Goal: Task Accomplishment & Management: Complete application form

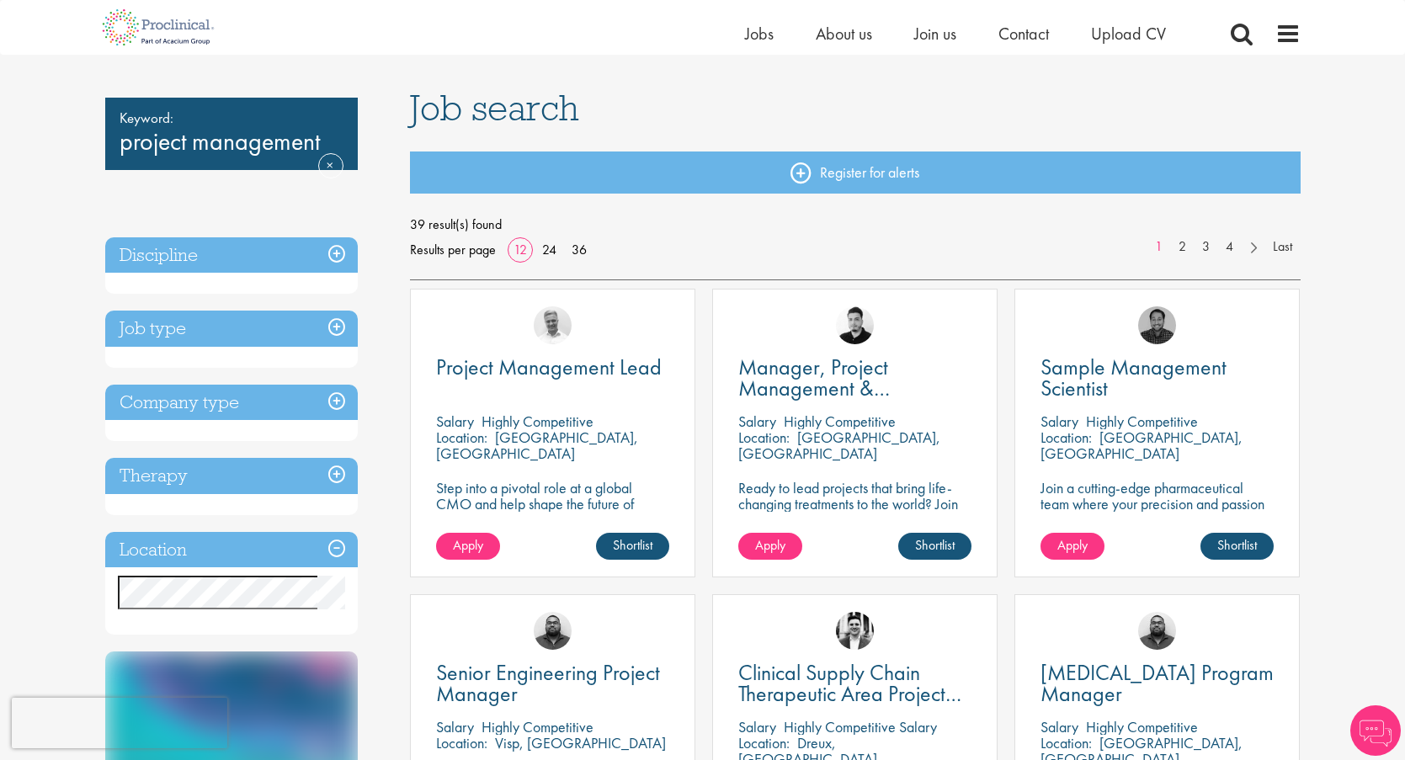
scroll to position [97, 0]
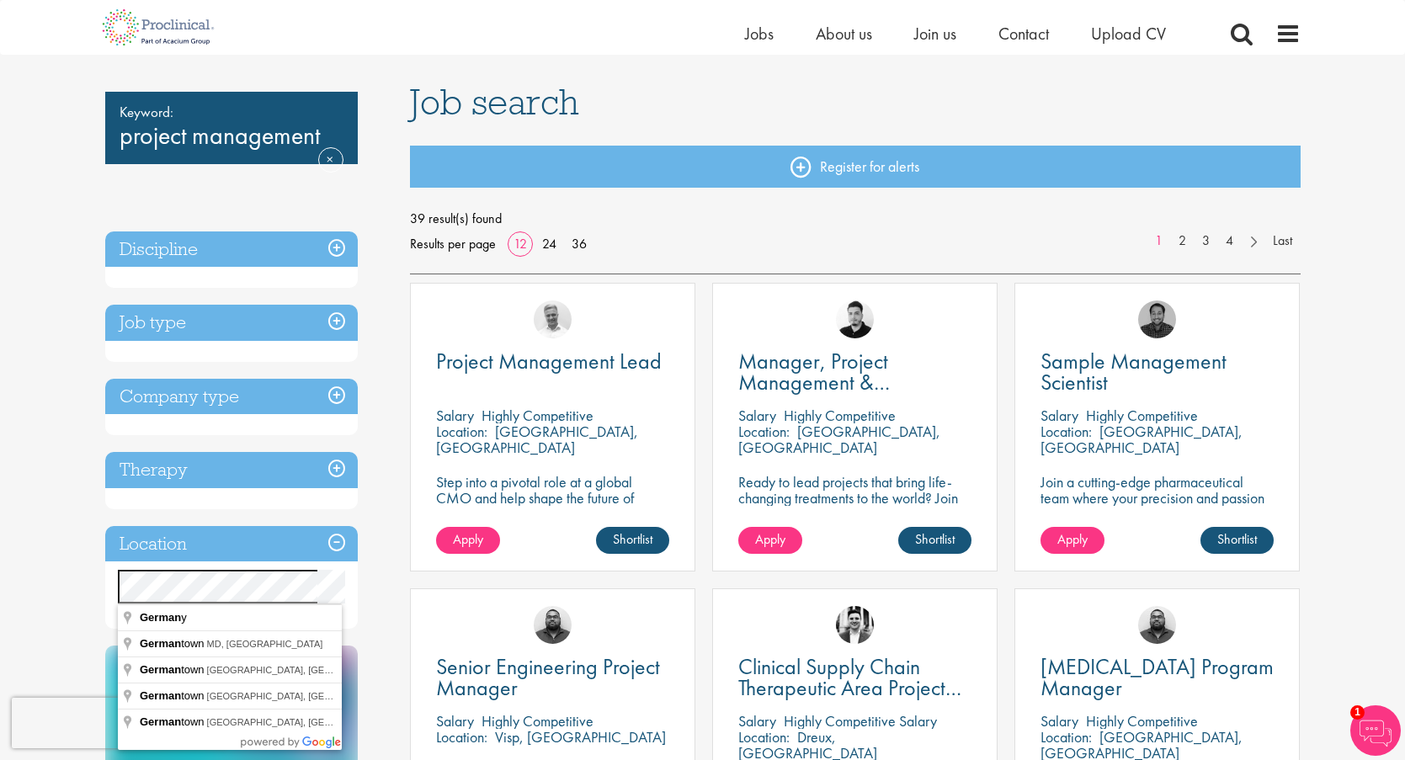
drag, startPoint x: 319, startPoint y: 568, endPoint x: 227, endPoint y: 631, distance: 111.4
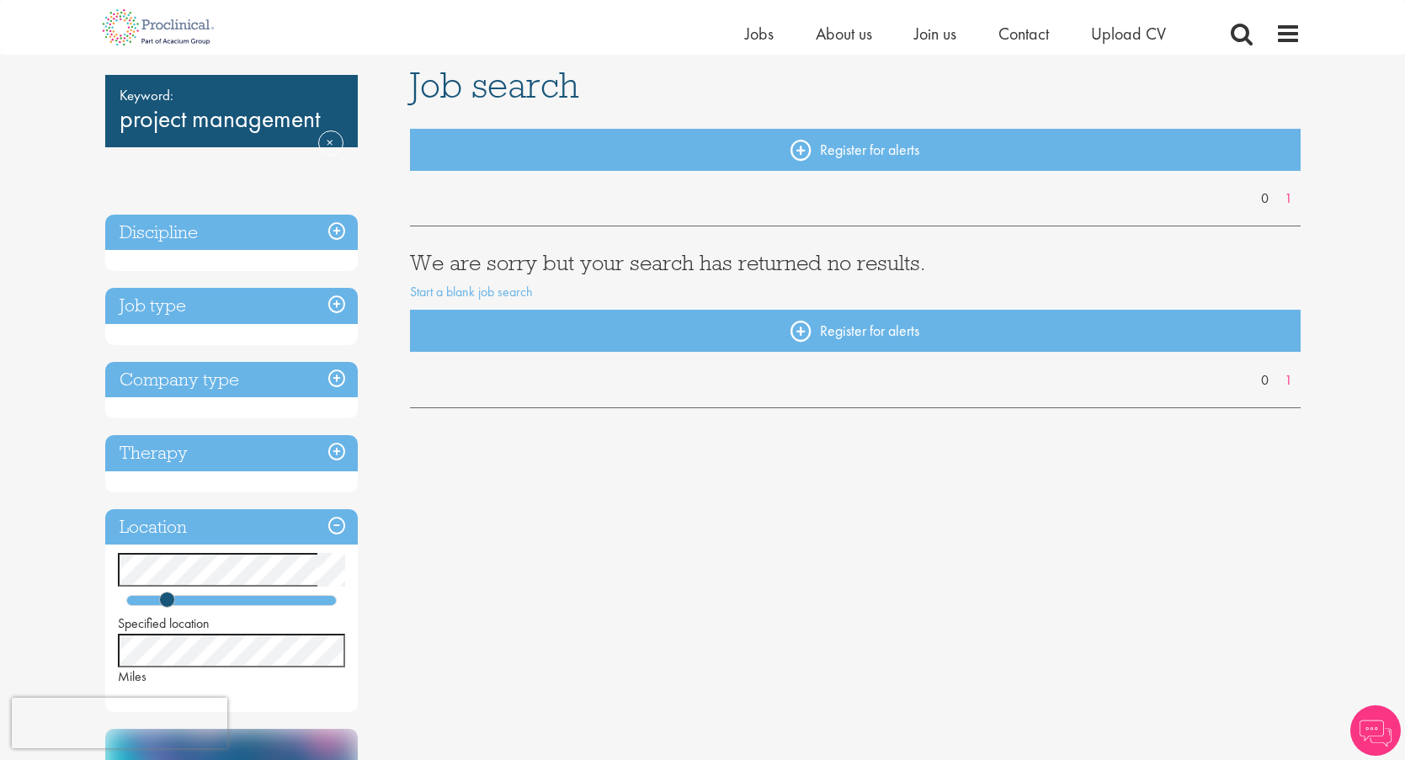
scroll to position [138, 0]
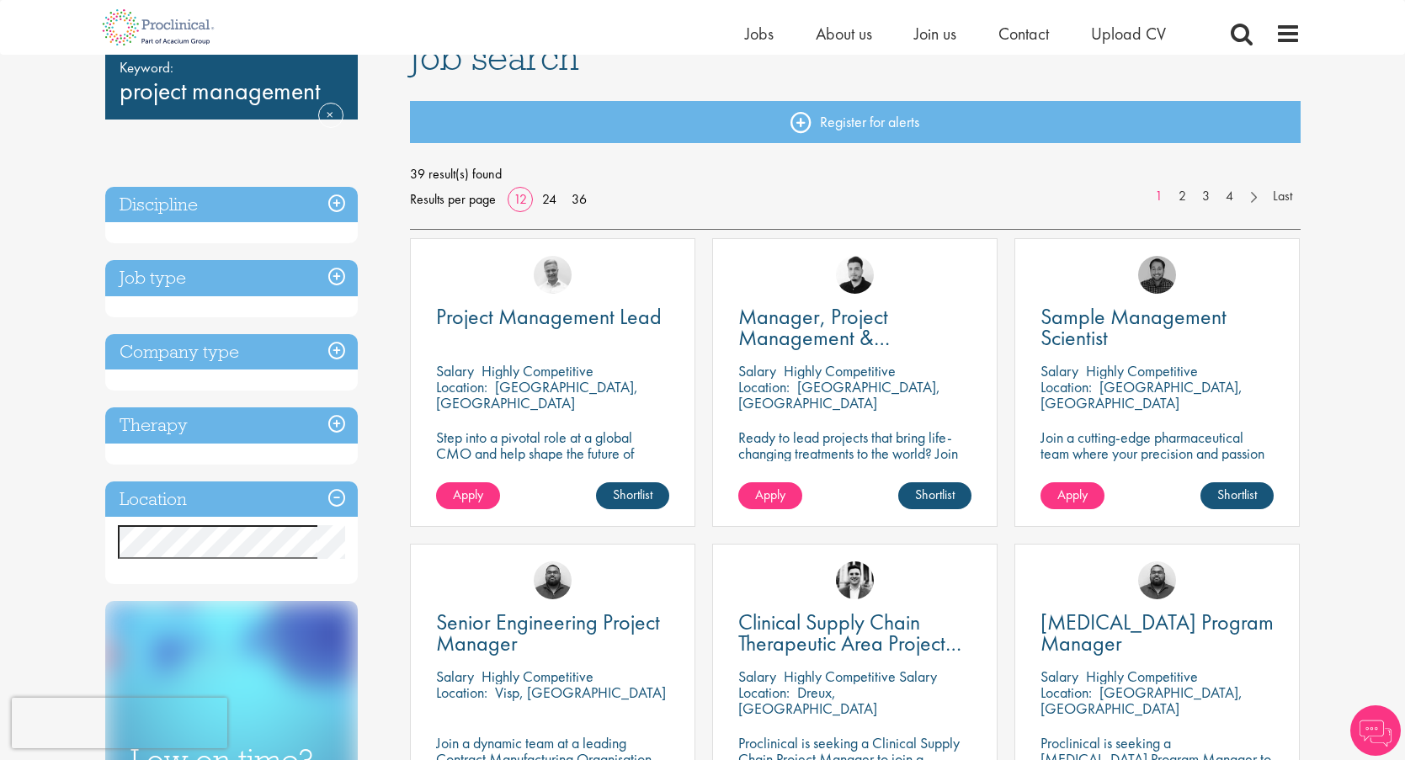
scroll to position [152, 0]
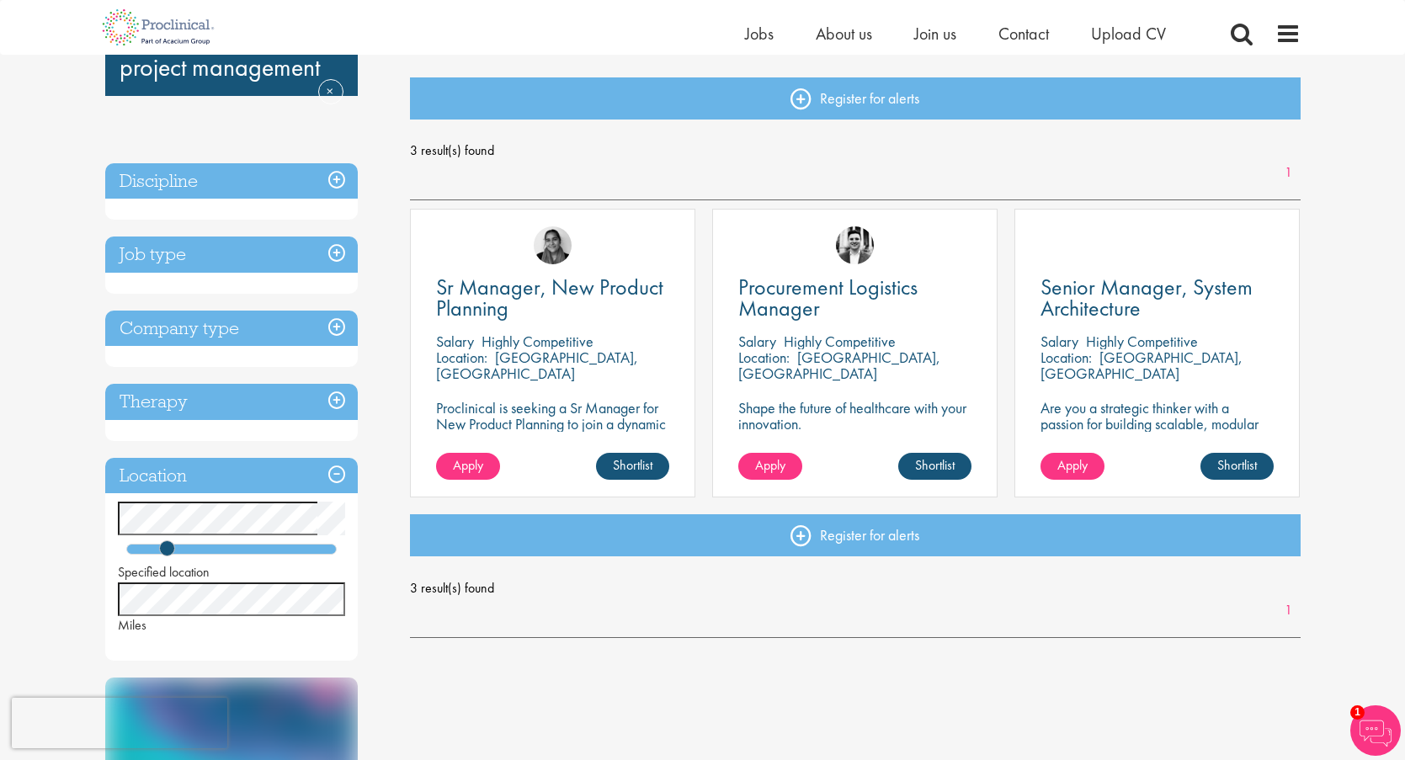
scroll to position [162, 0]
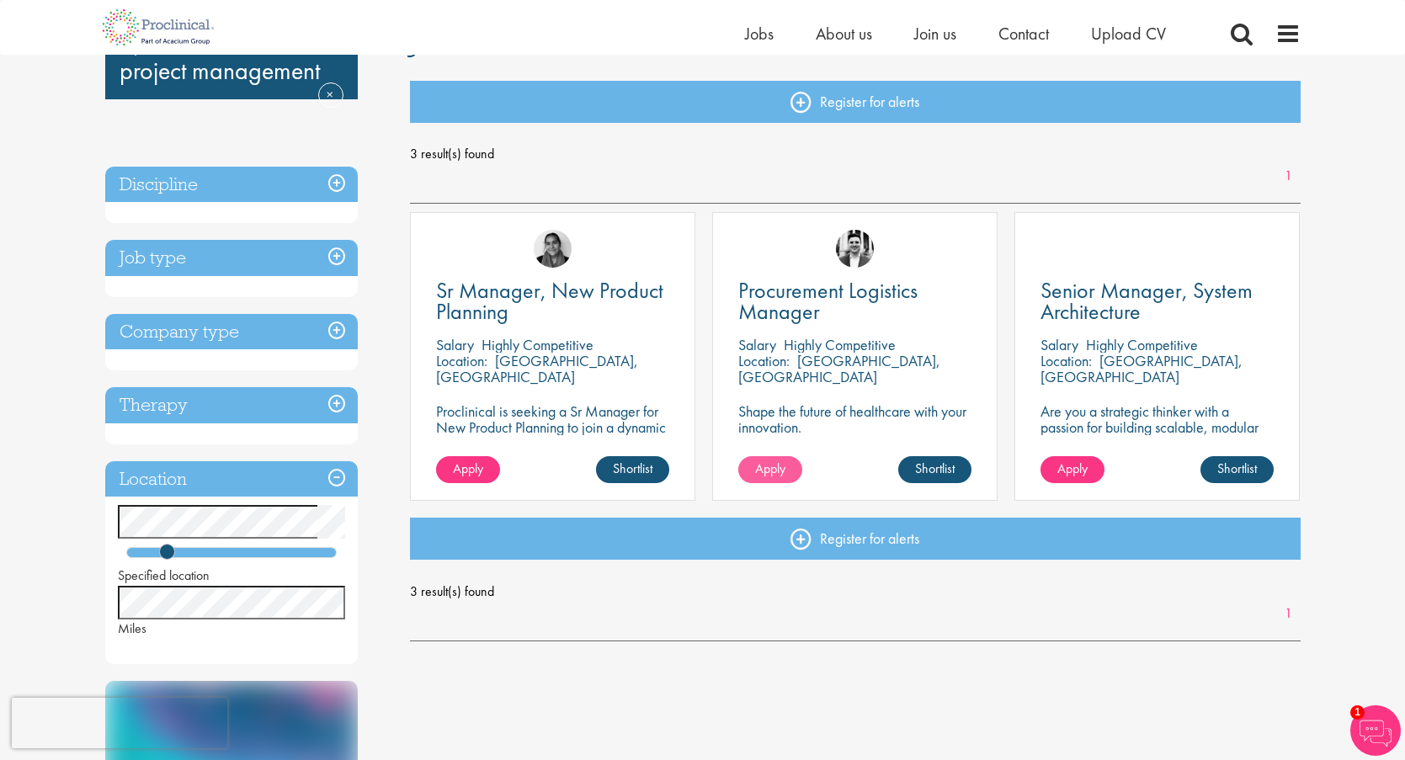
click at [781, 463] on span "Apply" at bounding box center [770, 469] width 30 height 18
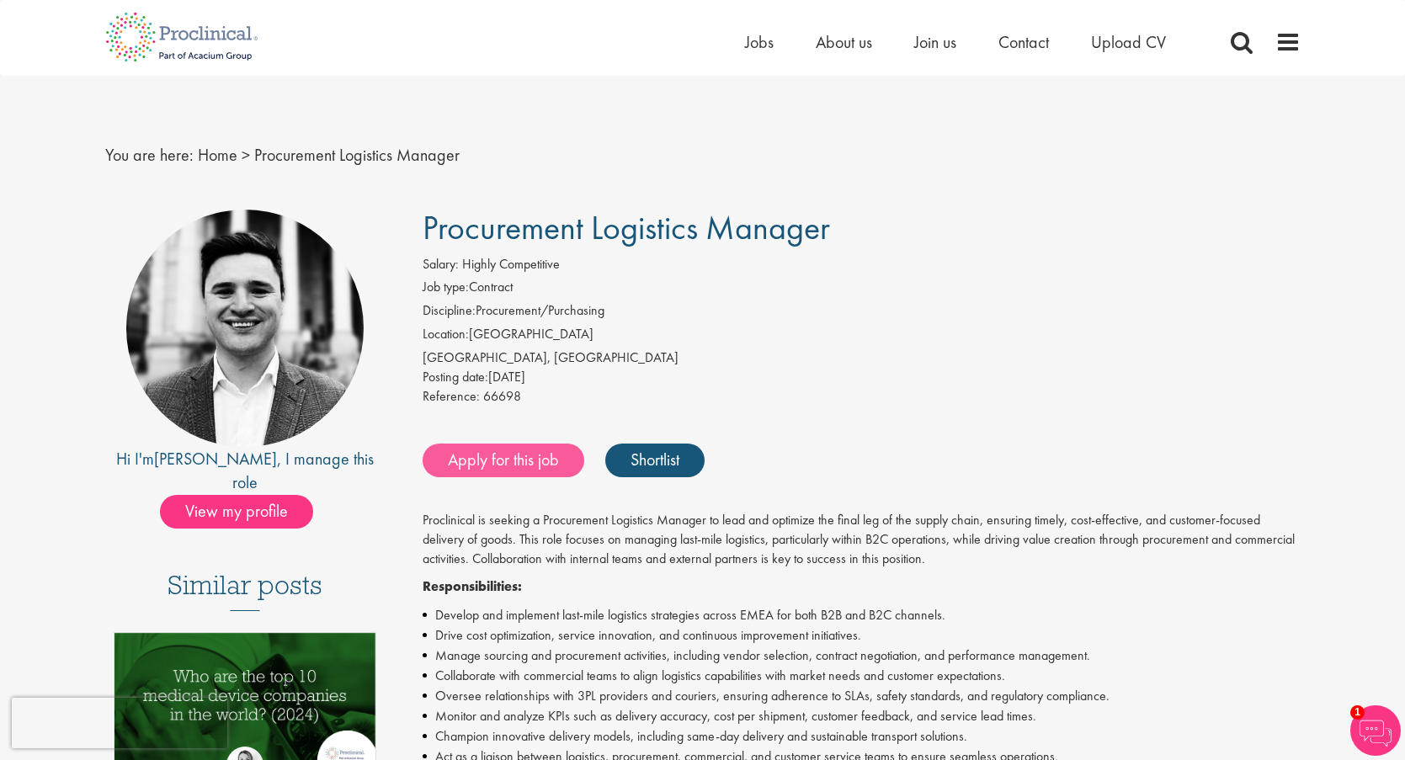
click at [503, 455] on link "Apply for this job" at bounding box center [504, 461] width 162 height 34
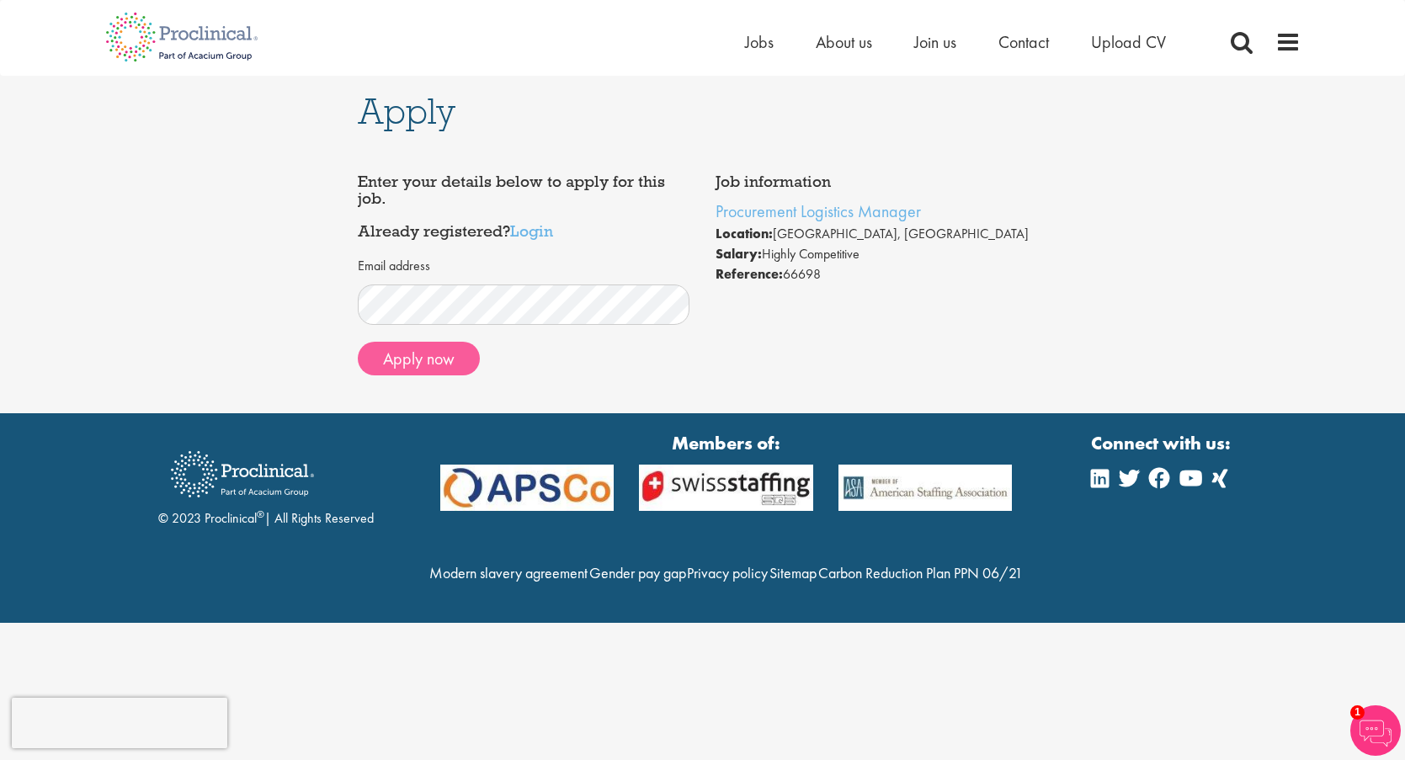
click at [455, 354] on button "Apply now" at bounding box center [419, 359] width 122 height 34
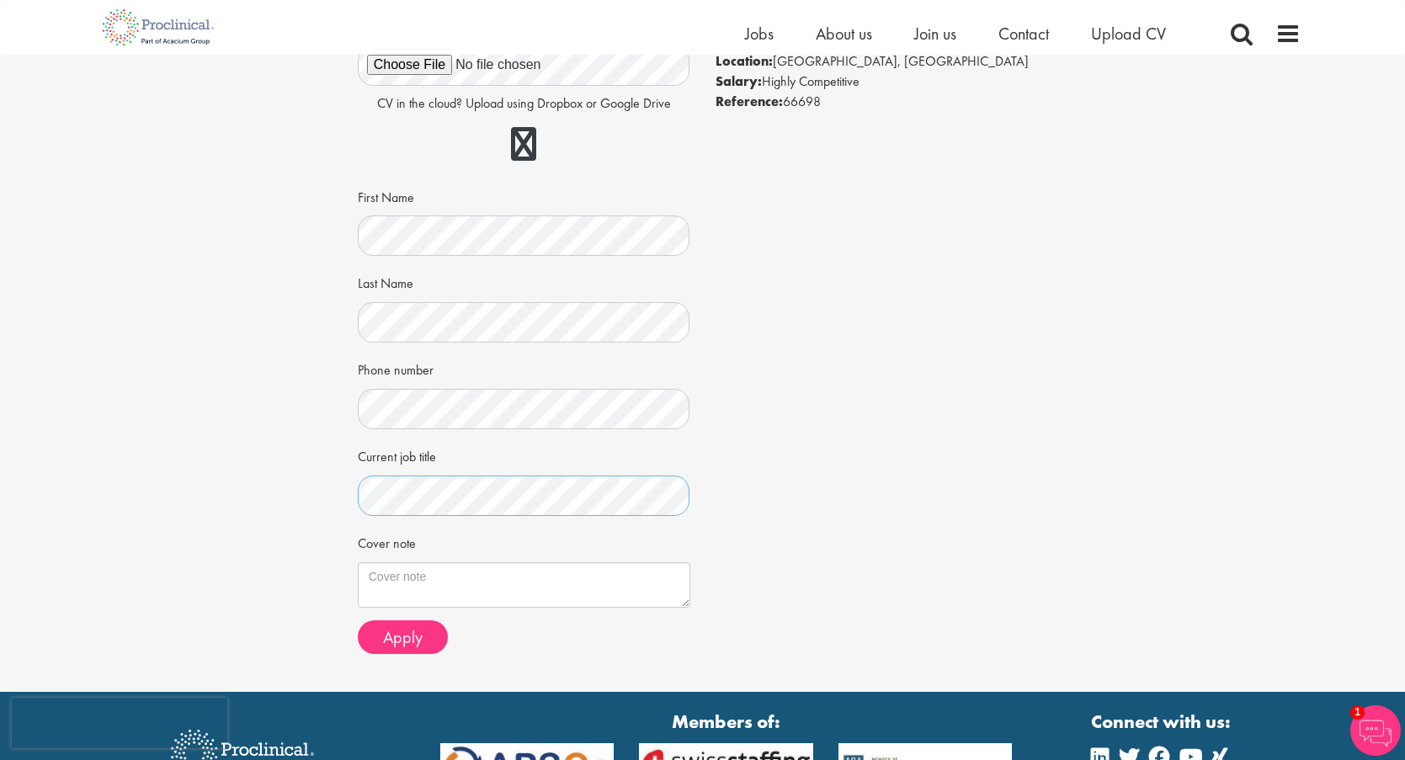
scroll to position [174, 0]
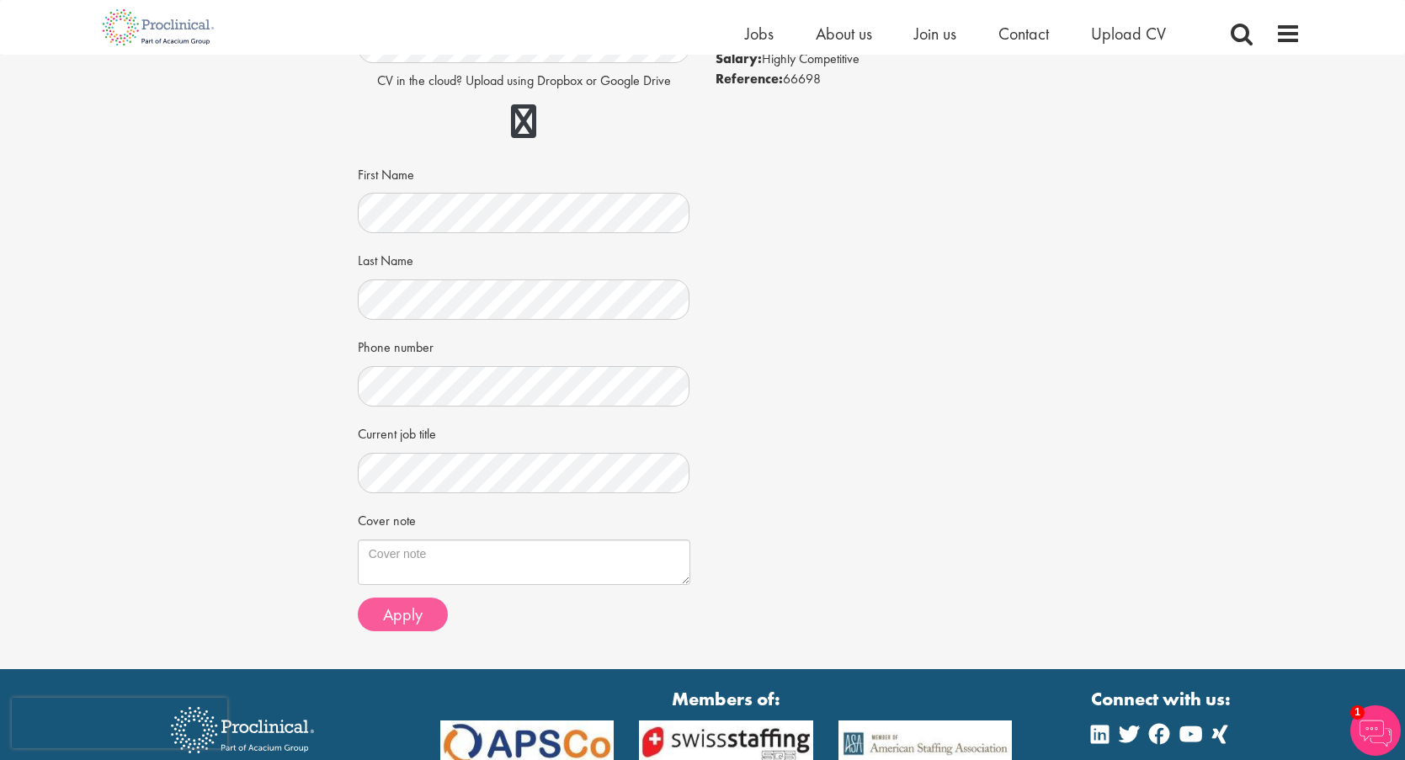
click at [379, 601] on button "Apply" at bounding box center [403, 615] width 90 height 34
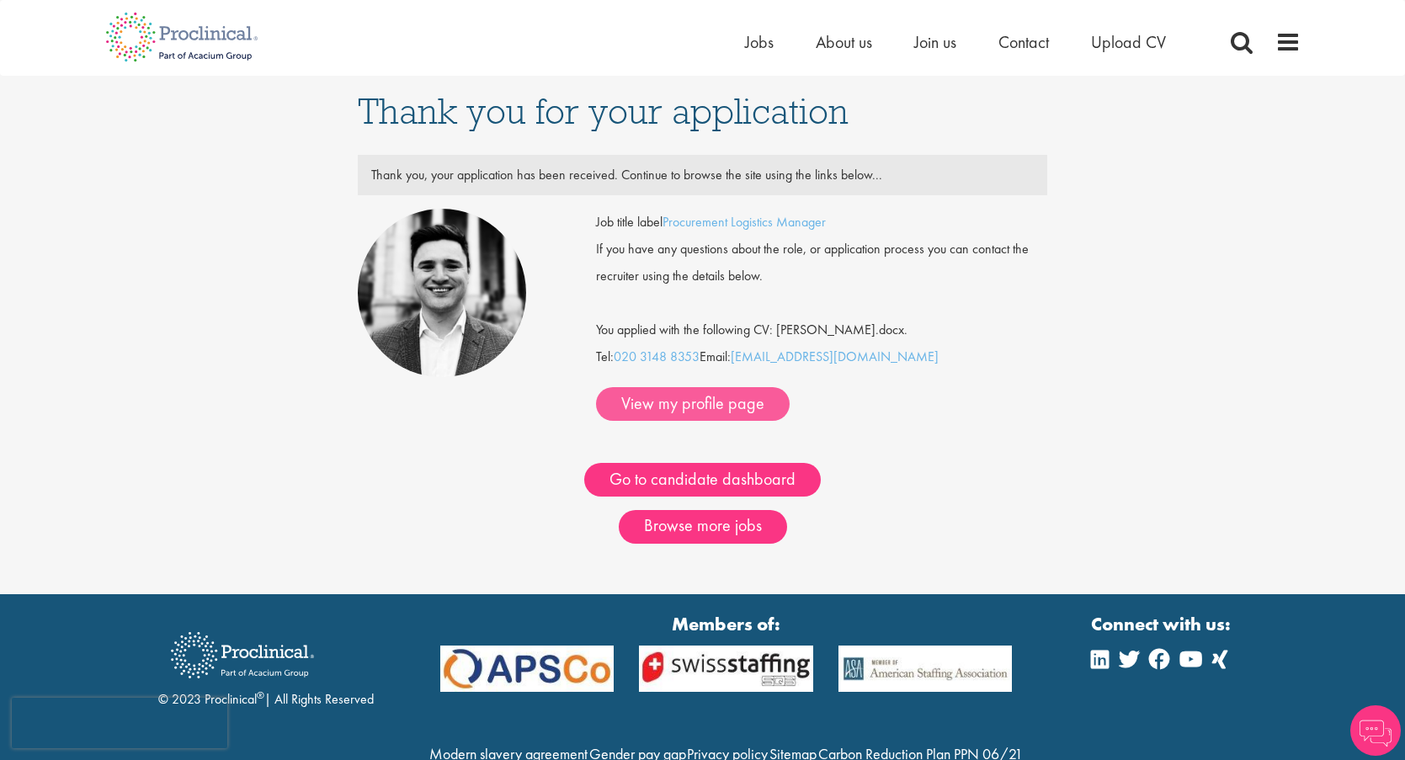
click at [706, 402] on link "View my profile page" at bounding box center [693, 404] width 194 height 34
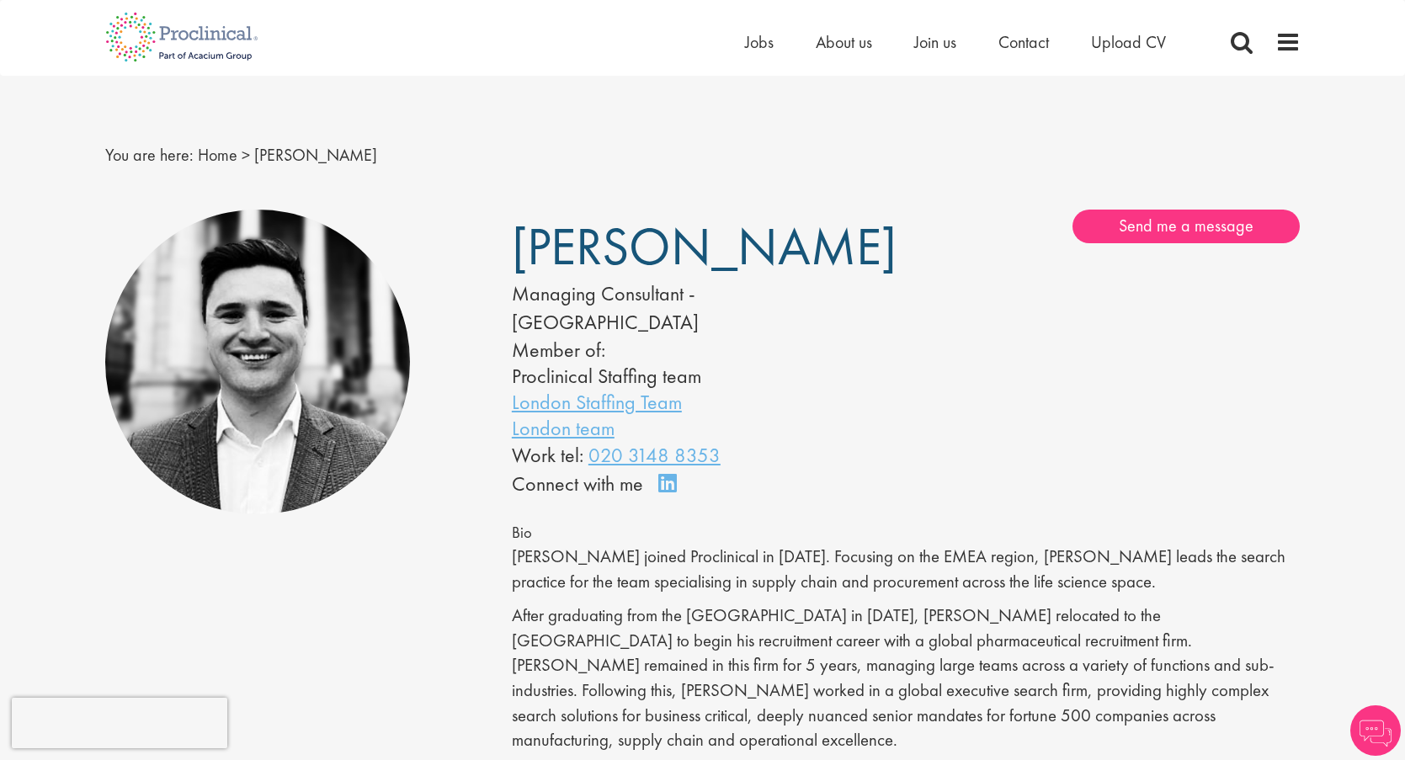
click at [671, 491] on link "Connect on LinkedIn" at bounding box center [672, 491] width 29 height 0
